Goal: Task Accomplishment & Management: Use online tool/utility

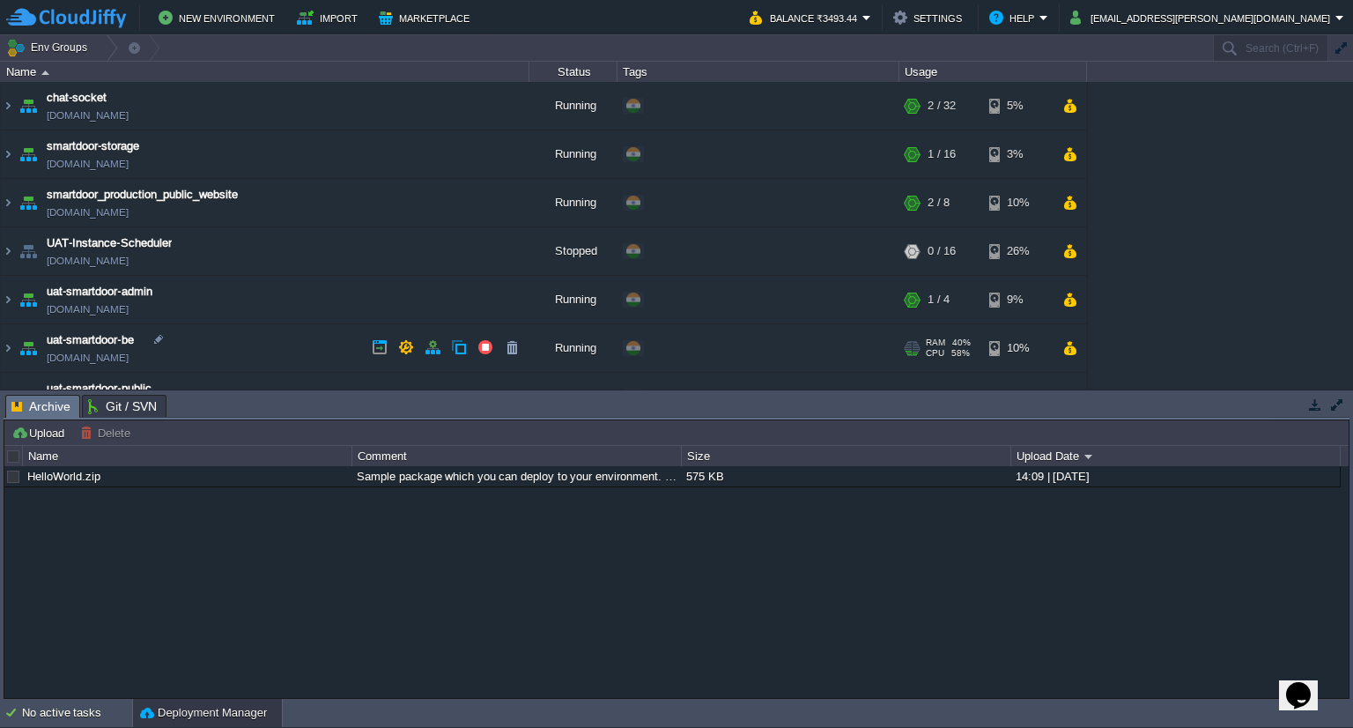
click at [281, 344] on td "uat-smartdoor-be [DOMAIN_NAME]" at bounding box center [265, 348] width 529 height 48
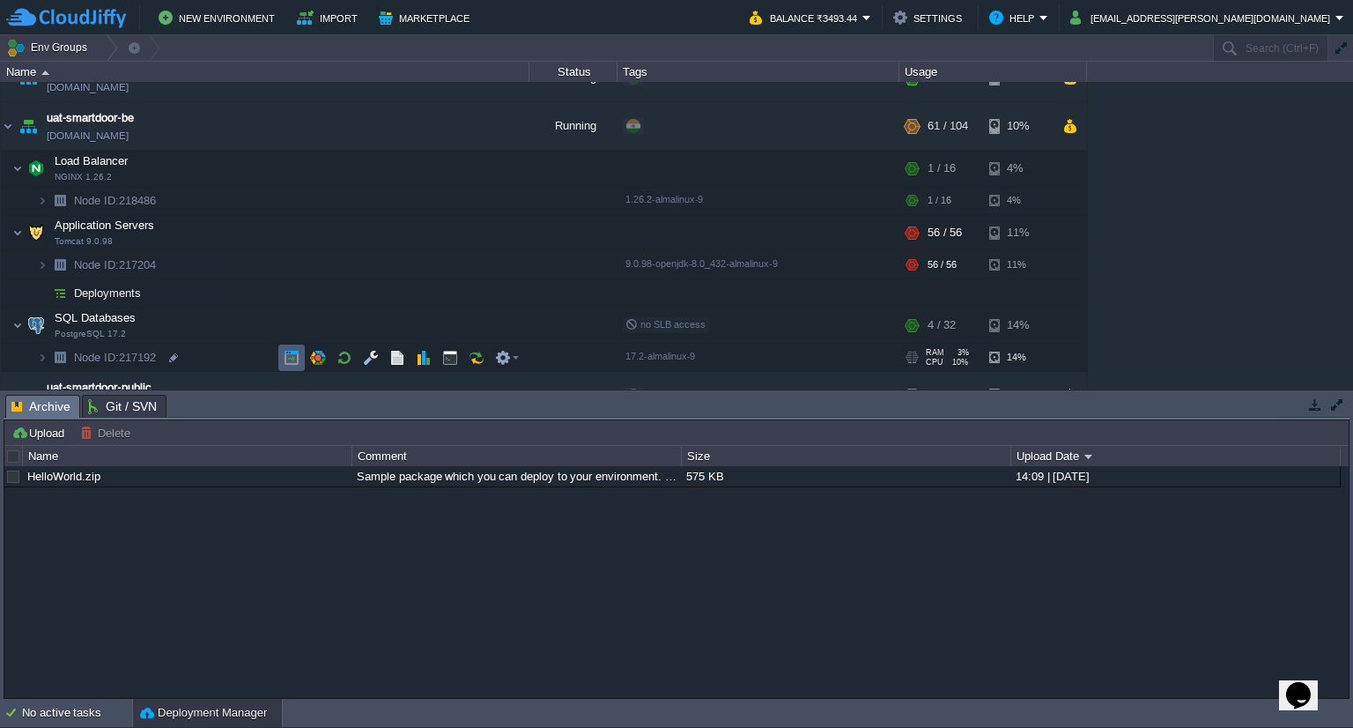
scroll to position [228, 0]
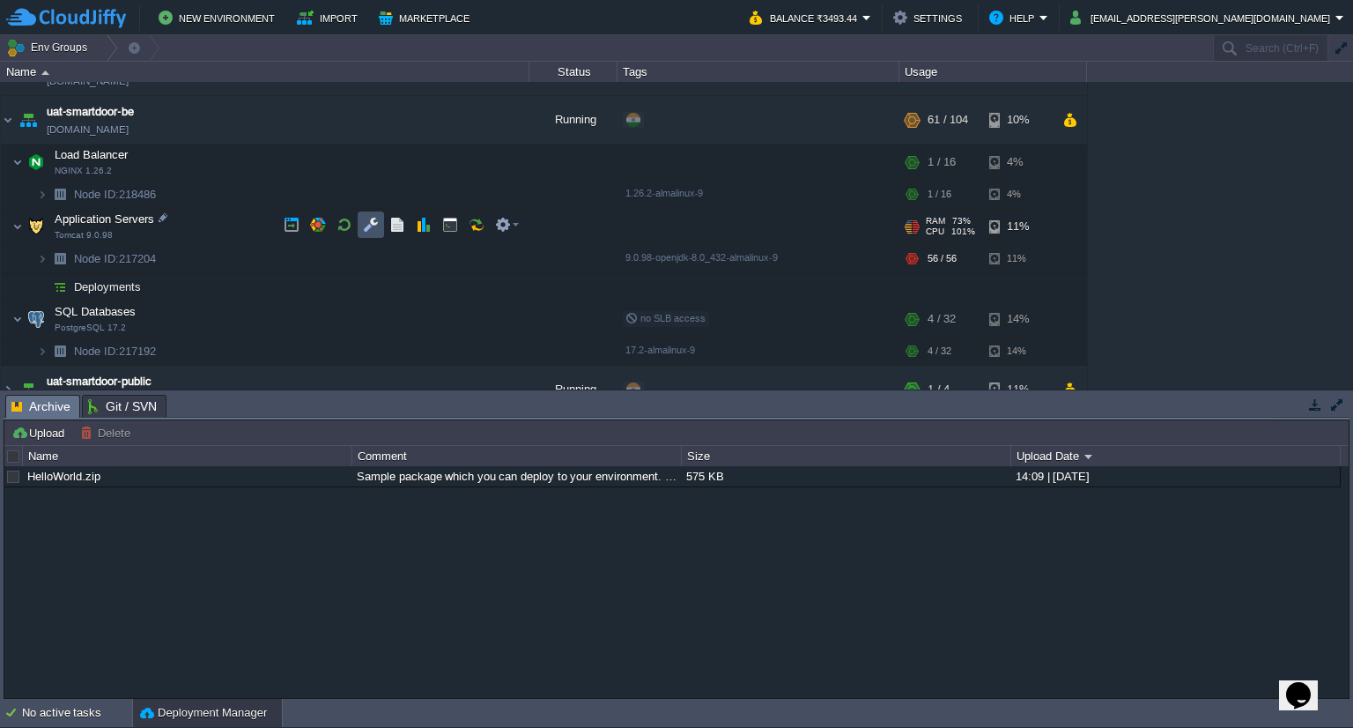
click at [376, 223] on button "button" at bounding box center [371, 225] width 16 height 16
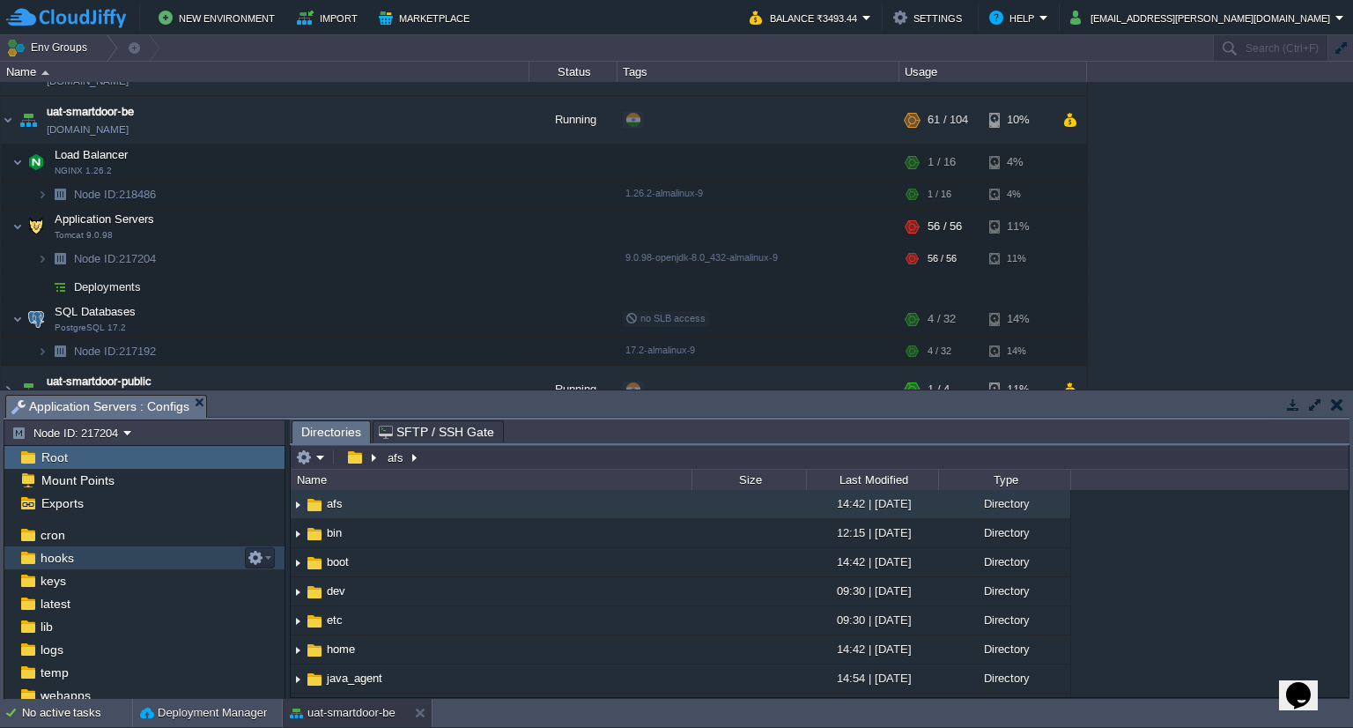
scroll to position [70, 0]
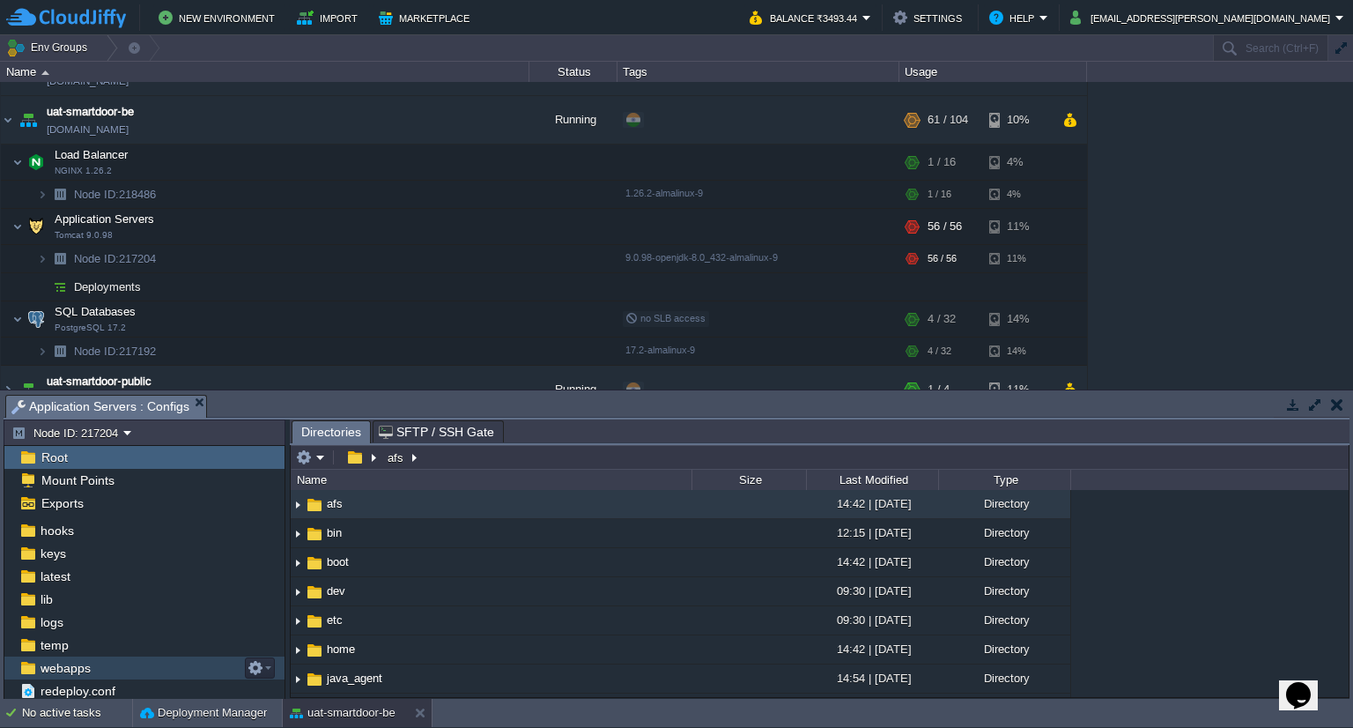
click at [88, 664] on span "webapps" at bounding box center [65, 668] width 56 height 16
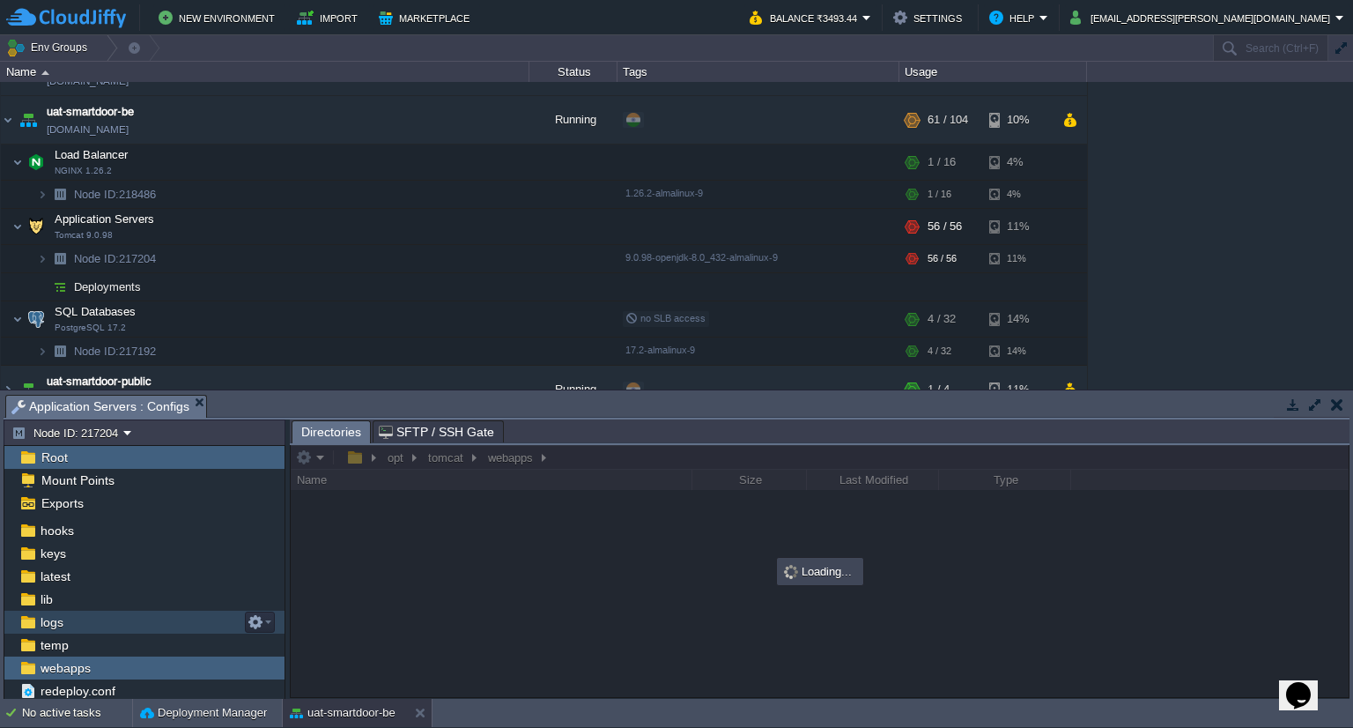
click at [82, 627] on div "logs" at bounding box center [144, 622] width 280 height 23
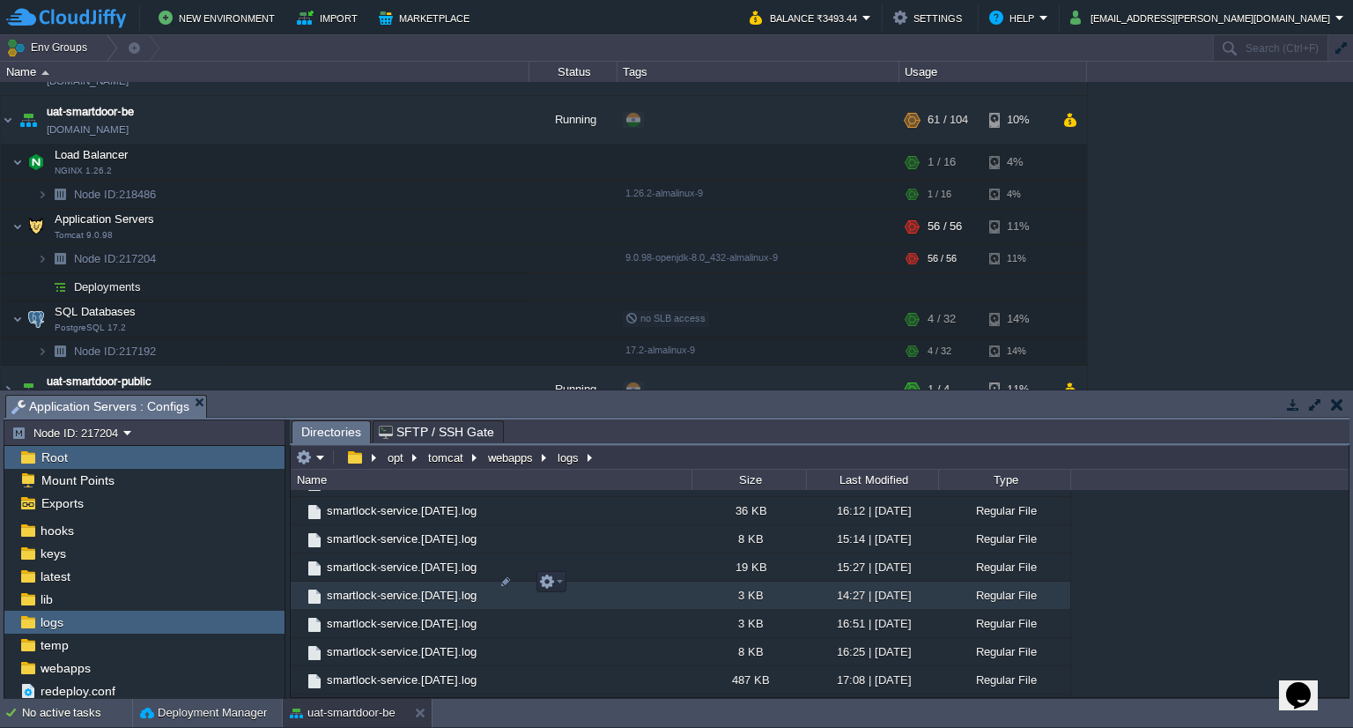
scroll to position [2054, 0]
click at [396, 698] on span "smartlock-service.log" at bounding box center [381, 705] width 115 height 15
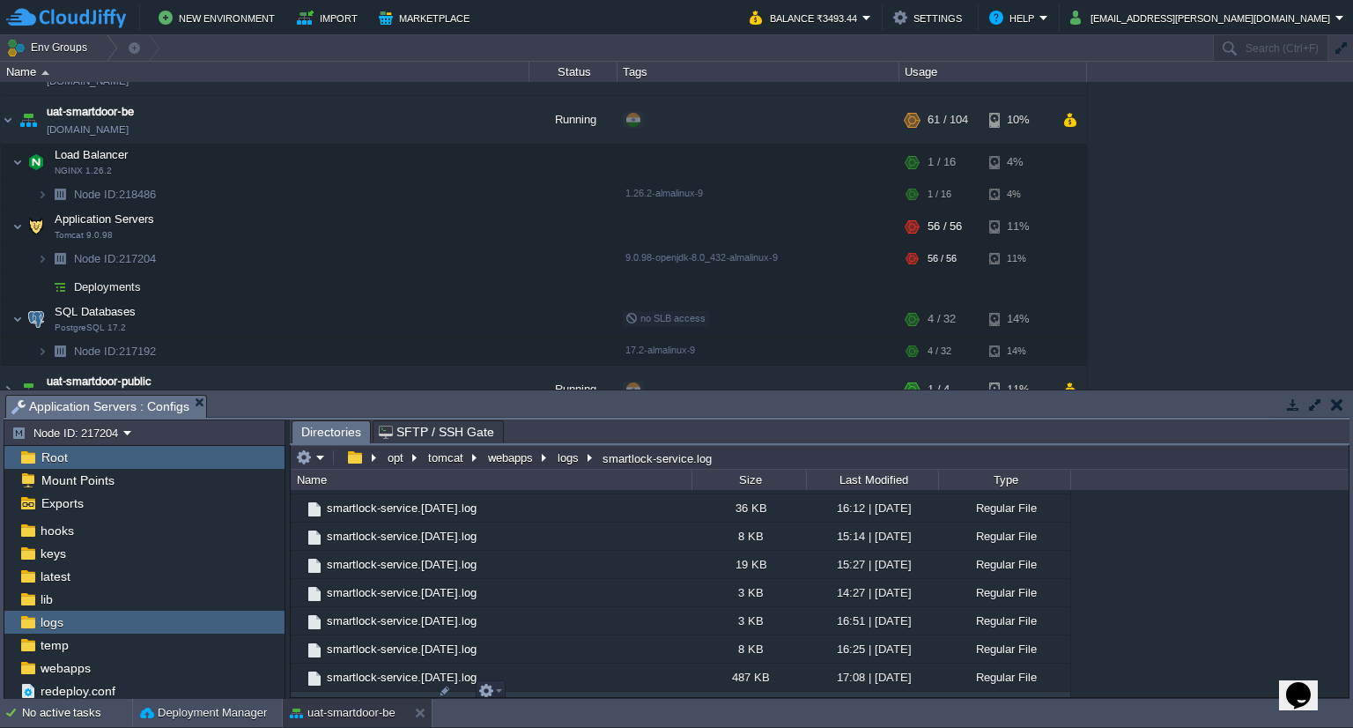
click at [396, 698] on span "smartlock-service.log" at bounding box center [381, 705] width 115 height 15
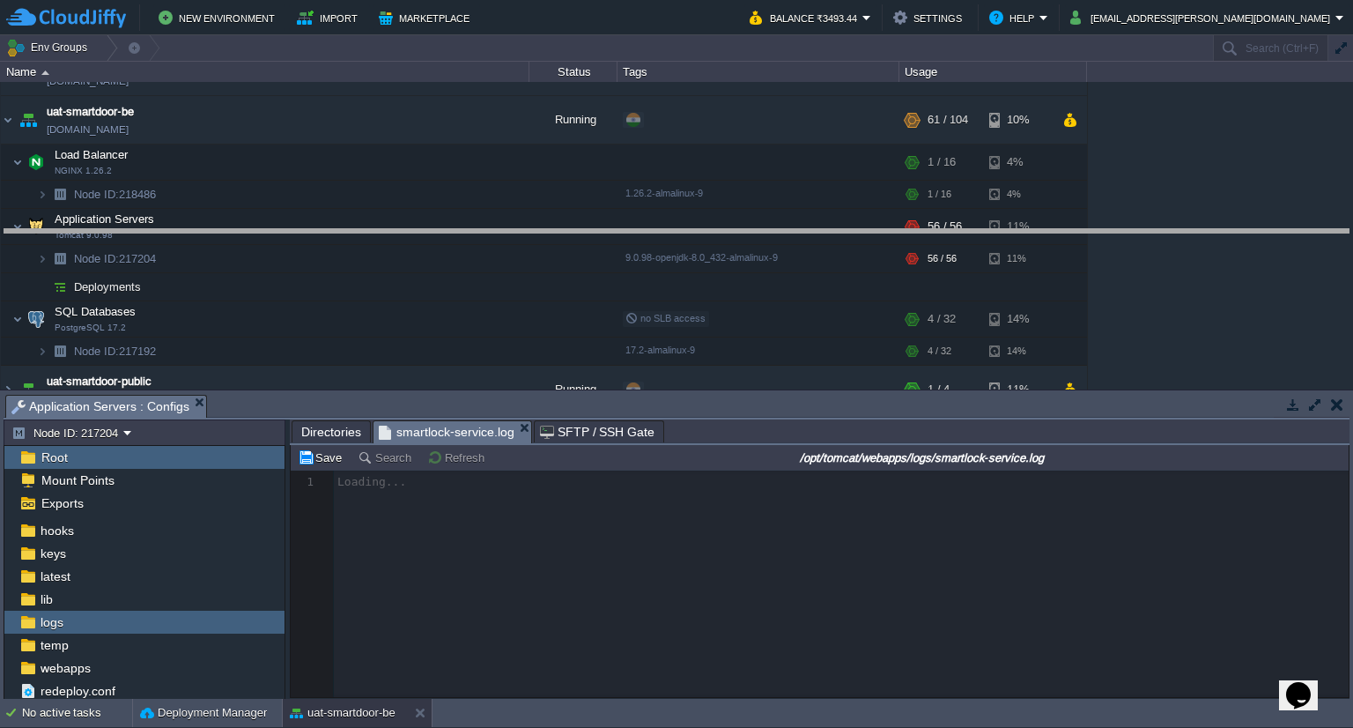
drag, startPoint x: 744, startPoint y: 399, endPoint x: 755, endPoint y: 236, distance: 163.3
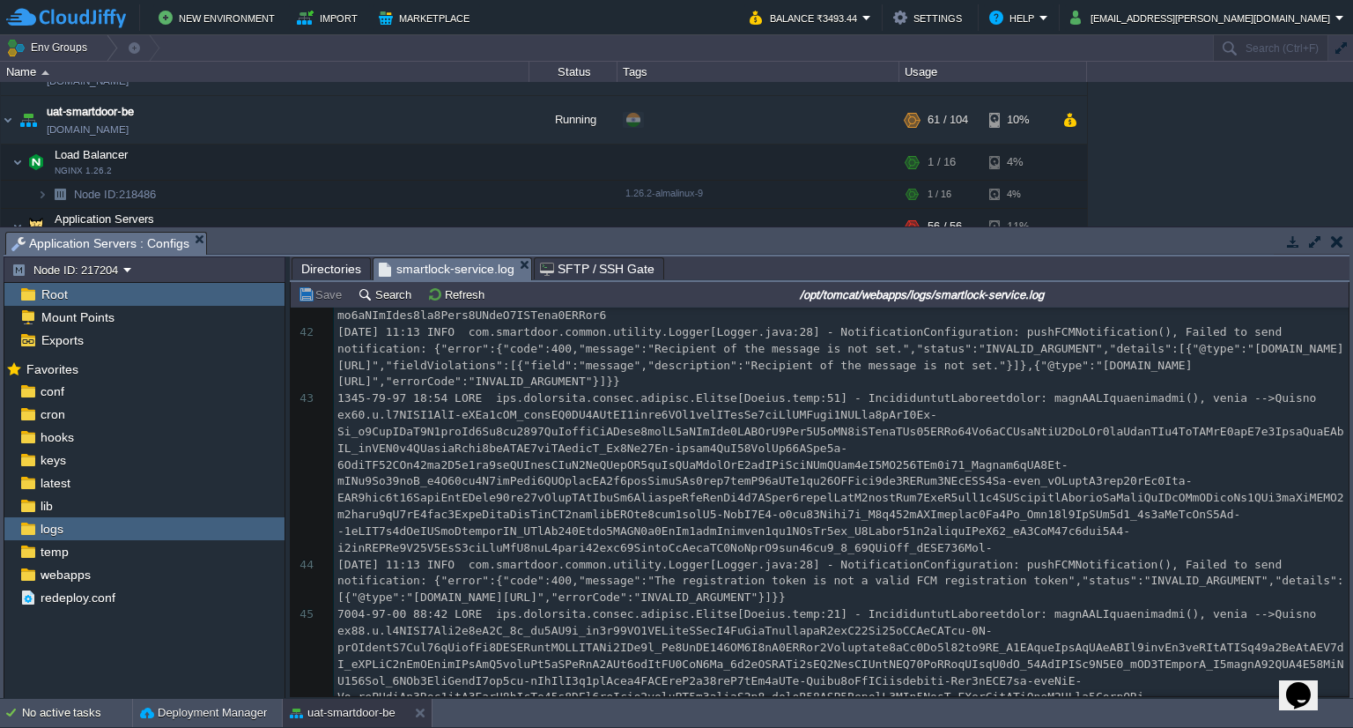
scroll to position [1729, 0]
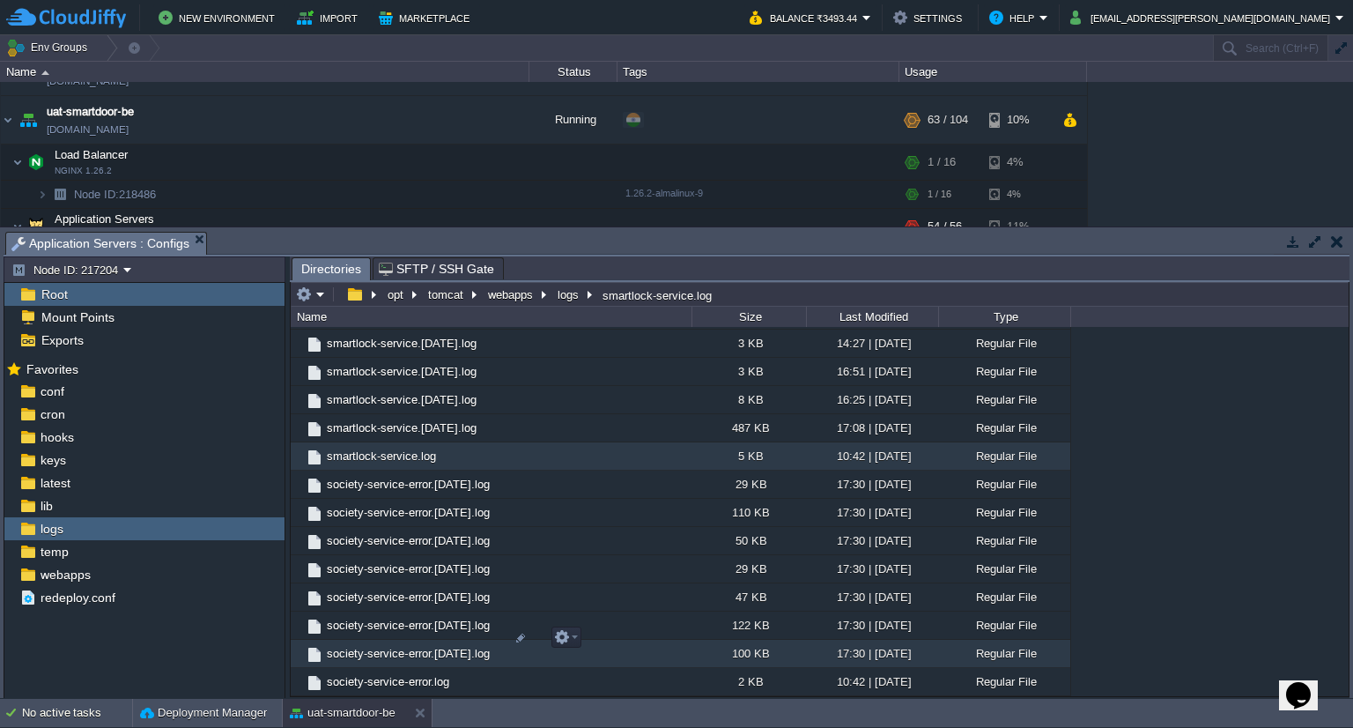
click at [419, 640] on td "society-service-error.[DATE].log" at bounding box center [491, 654] width 401 height 28
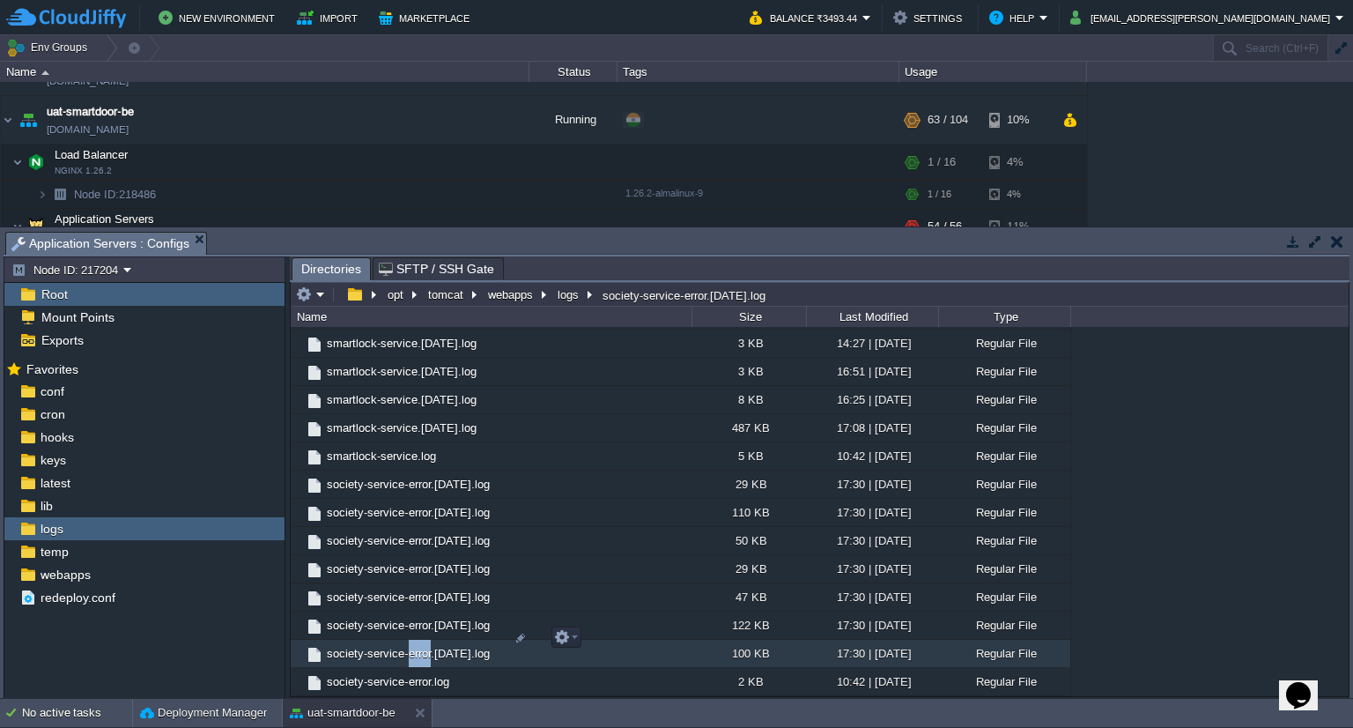
click at [419, 640] on td "society-service-error.[DATE].log" at bounding box center [491, 654] width 401 height 28
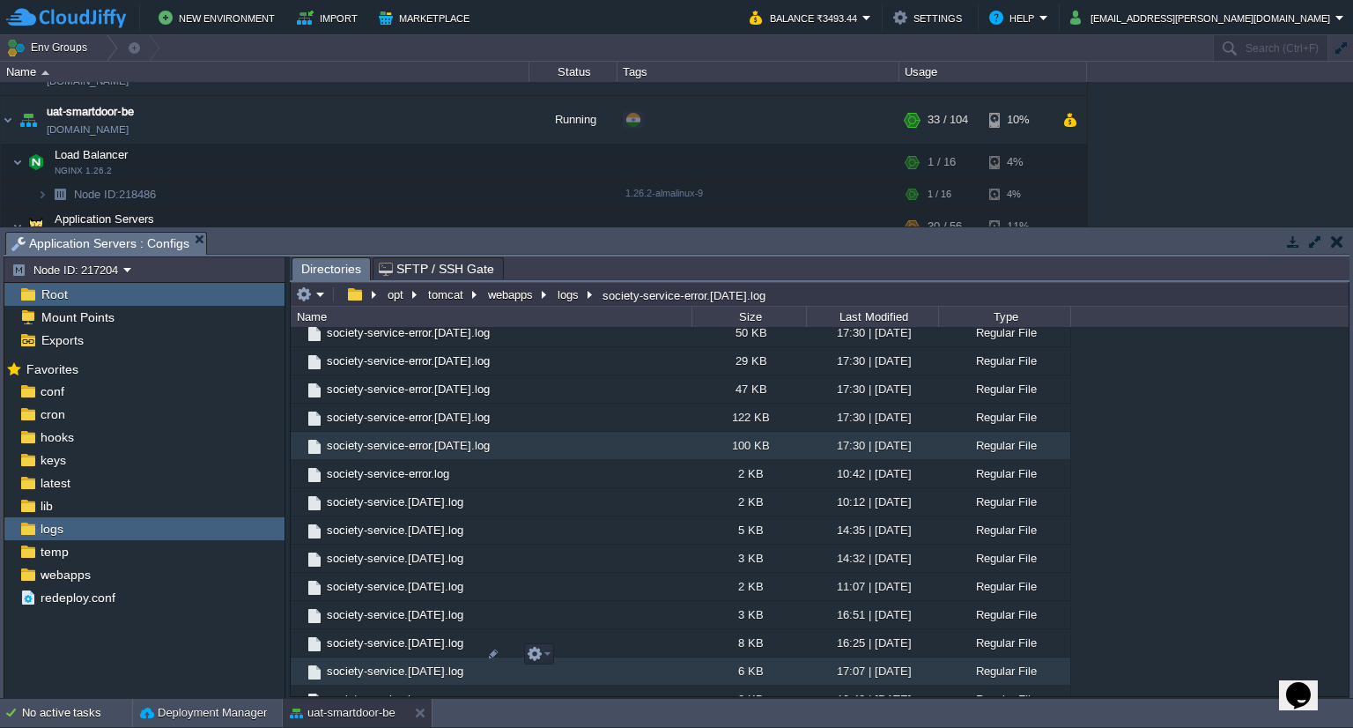
click at [427, 663] on span "society-service.[DATE].log" at bounding box center [395, 670] width 142 height 15
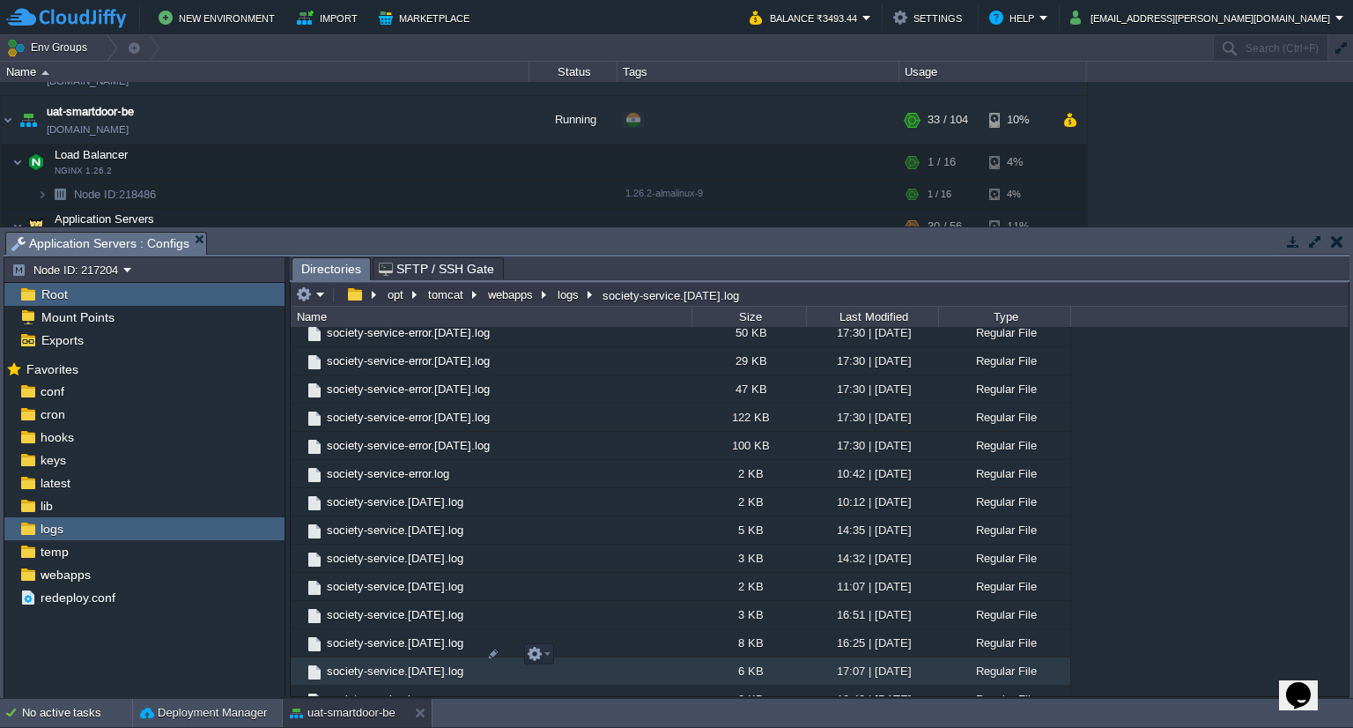
click at [427, 663] on span "society-service.[DATE].log" at bounding box center [395, 670] width 142 height 15
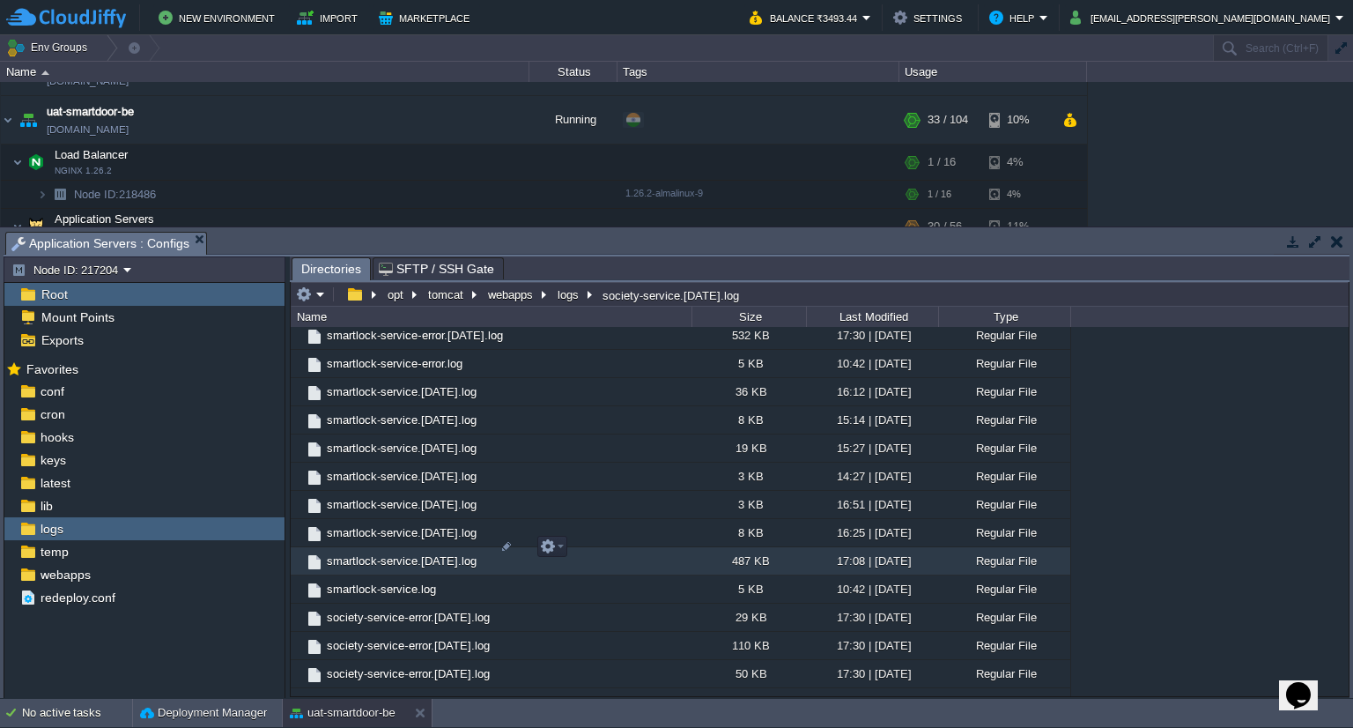
click at [404, 553] on span "smartlock-service.[DATE].log" at bounding box center [401, 560] width 155 height 15
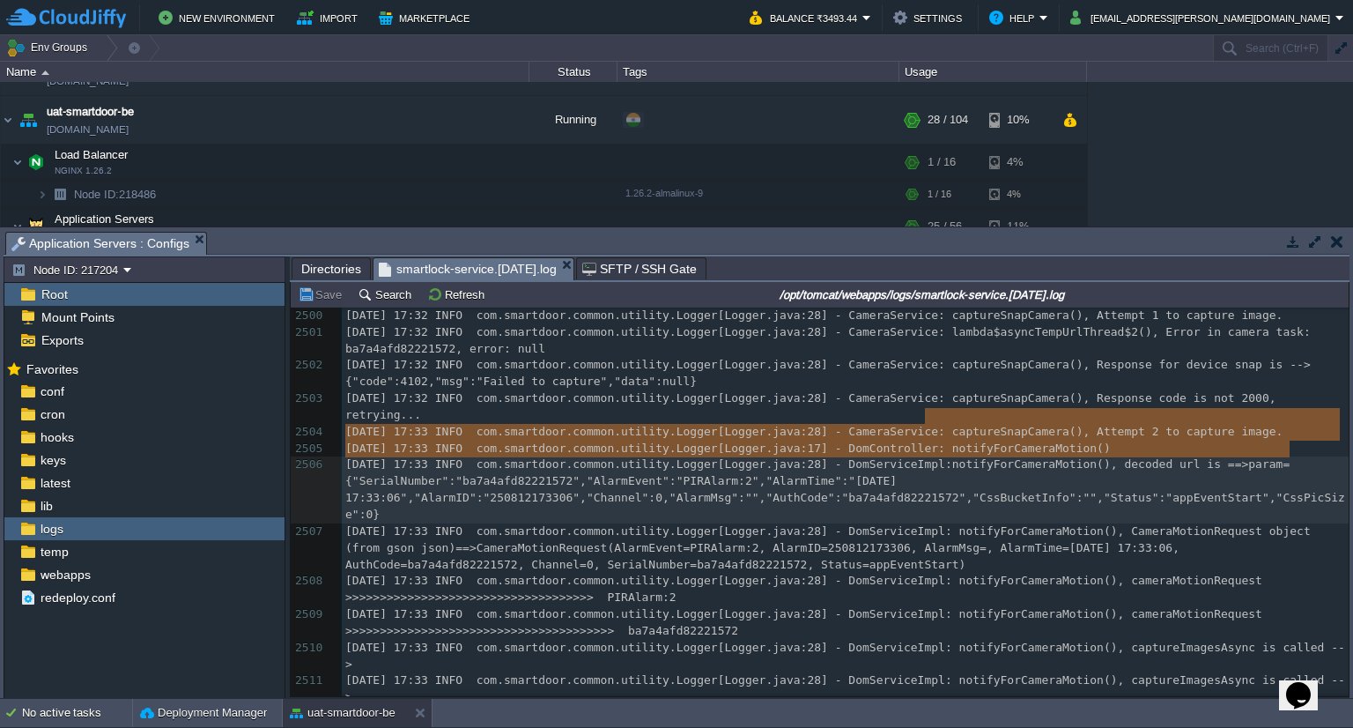
type textarea "notifyForCameraMotion(), decoded url is ==>param={"SerialNumber":"ba7a4afd82221…"
drag, startPoint x: 1314, startPoint y: 448, endPoint x: 930, endPoint y: 420, distance: 384.3
click at [1261, 457] on span "notifyForCameraMotion(), decoded url is ==>param={"SerialNumber":"ba7a4afd82221…" at bounding box center [845, 488] width 1000 height 63
